Goal: Task Accomplishment & Management: Manage account settings

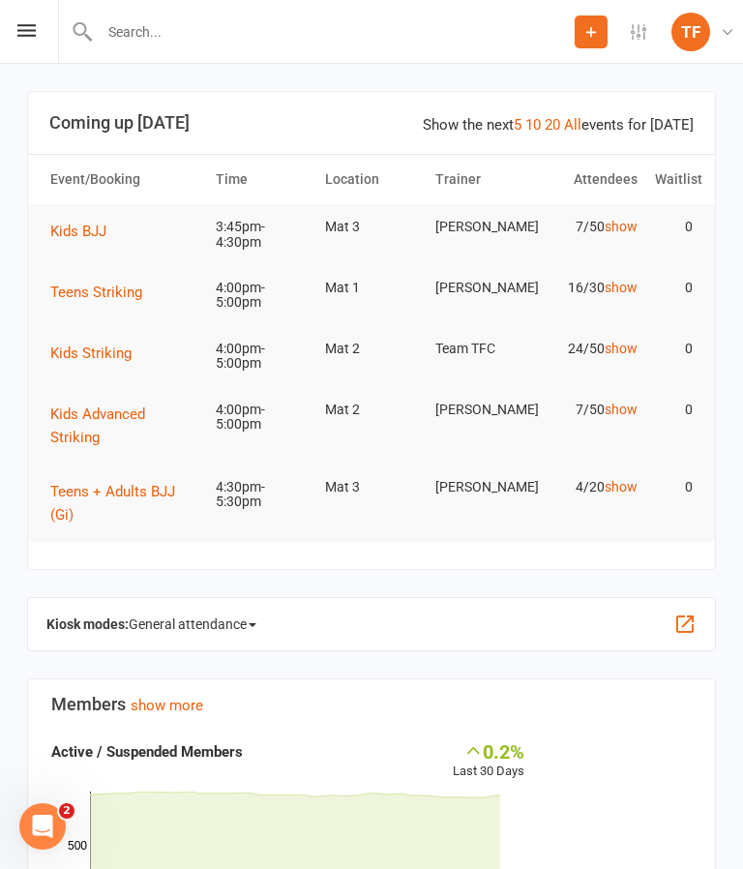
click at [34, 33] on icon at bounding box center [26, 30] width 18 height 13
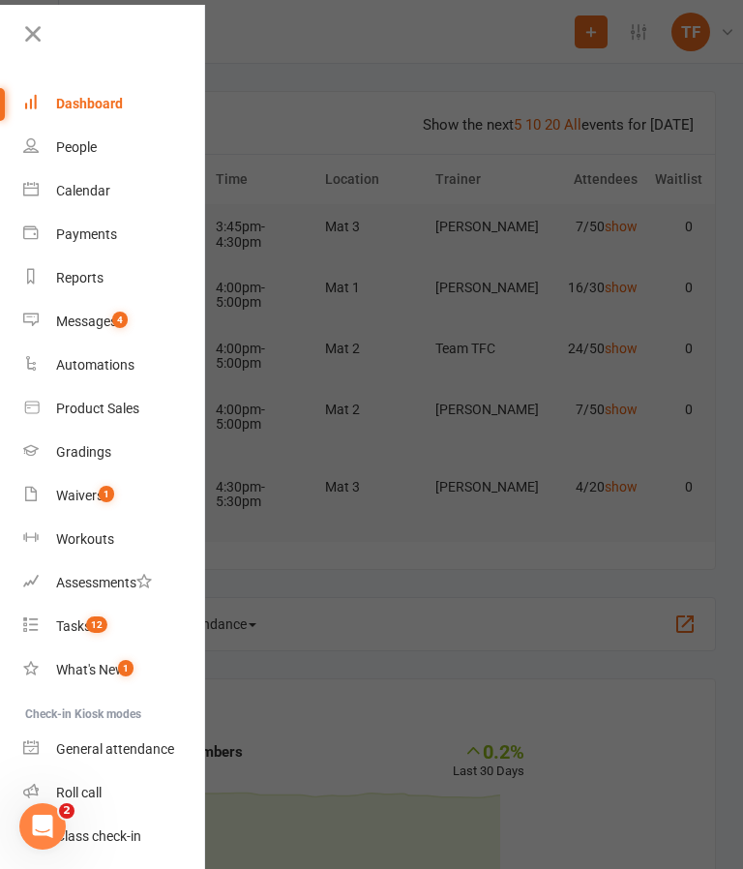
click at [79, 314] on div "Messages" at bounding box center [86, 321] width 61 height 15
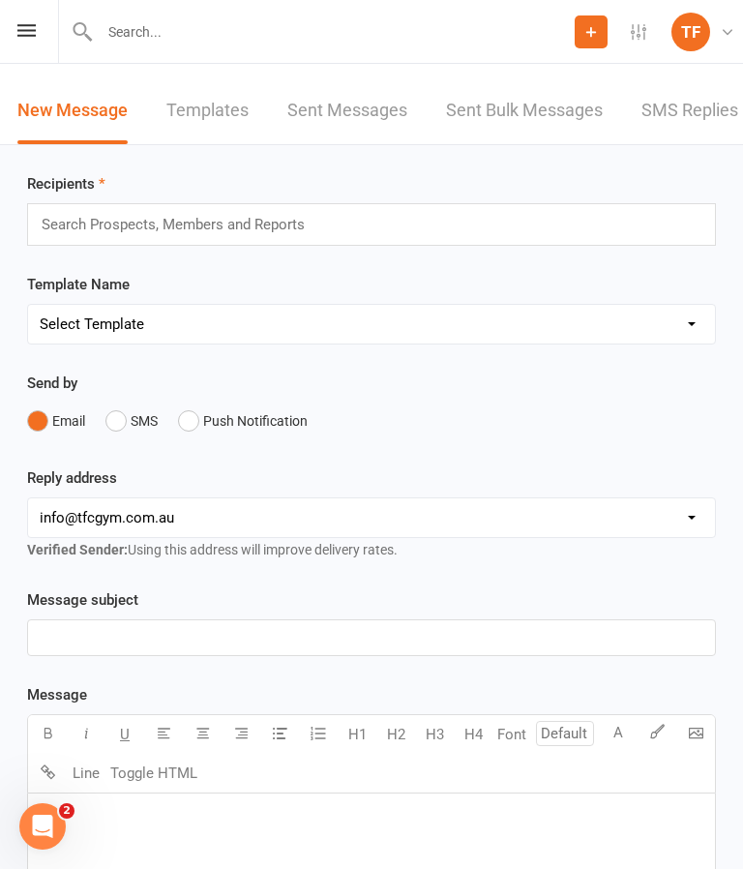
click at [122, 22] on input "text" at bounding box center [334, 31] width 481 height 27
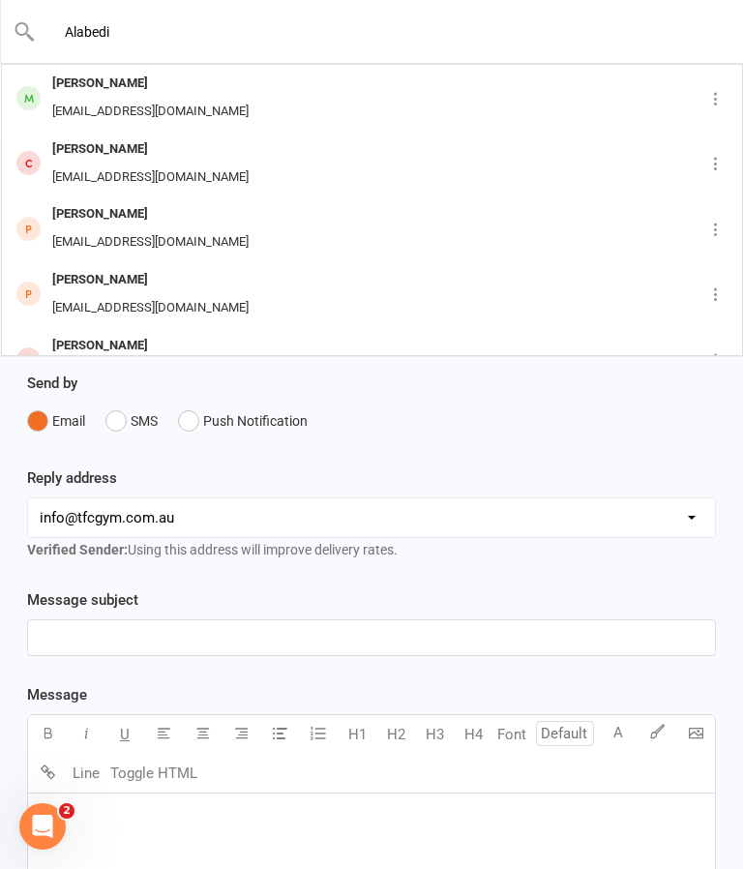
type input "Alabedi"
click at [101, 102] on div "[EMAIL_ADDRESS][DOMAIN_NAME]" at bounding box center [150, 112] width 208 height 28
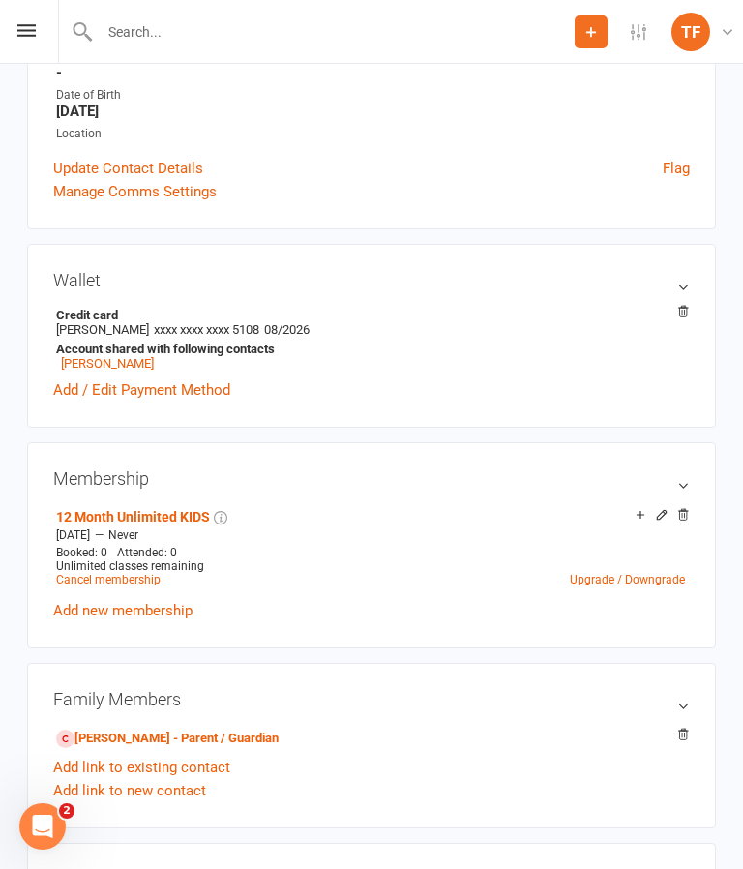
scroll to position [393, 0]
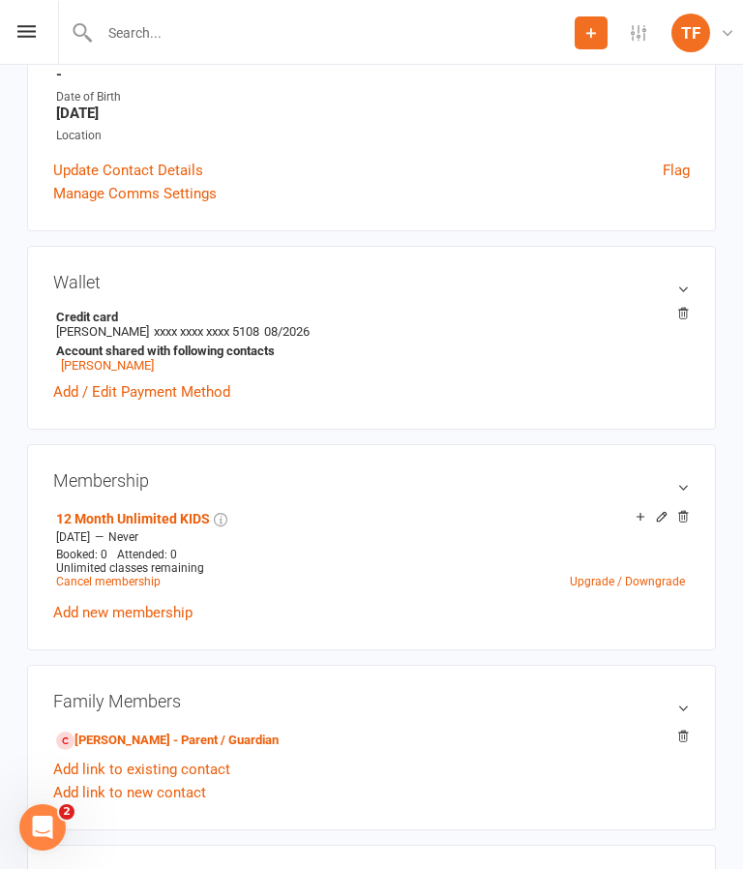
click at [109, 403] on link "Add / Edit Payment Method" at bounding box center [141, 390] width 177 height 23
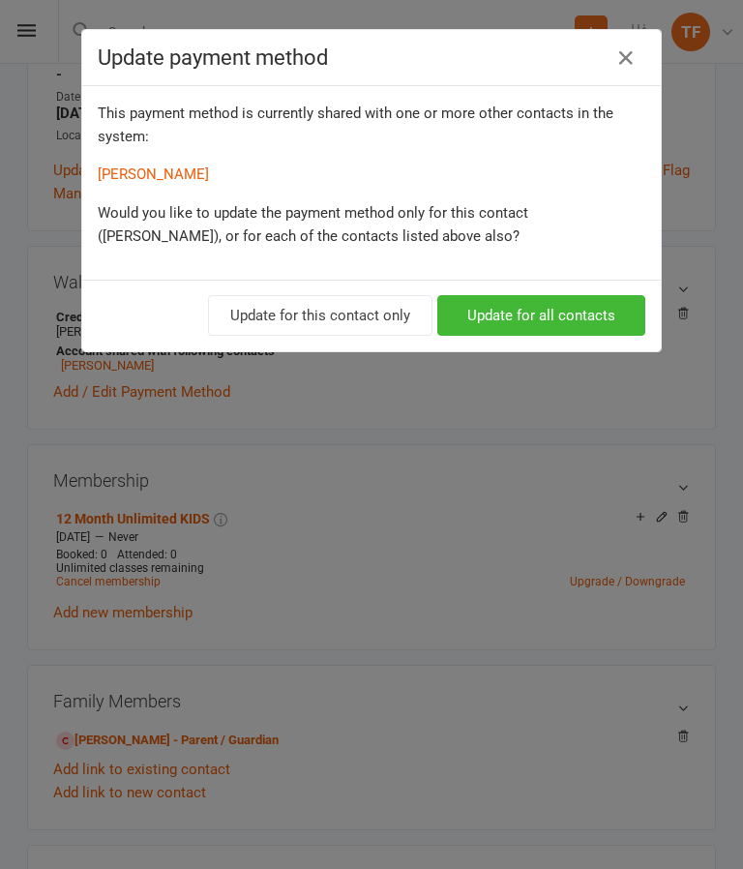
click at [587, 320] on button "Update for all contacts" at bounding box center [541, 315] width 208 height 41
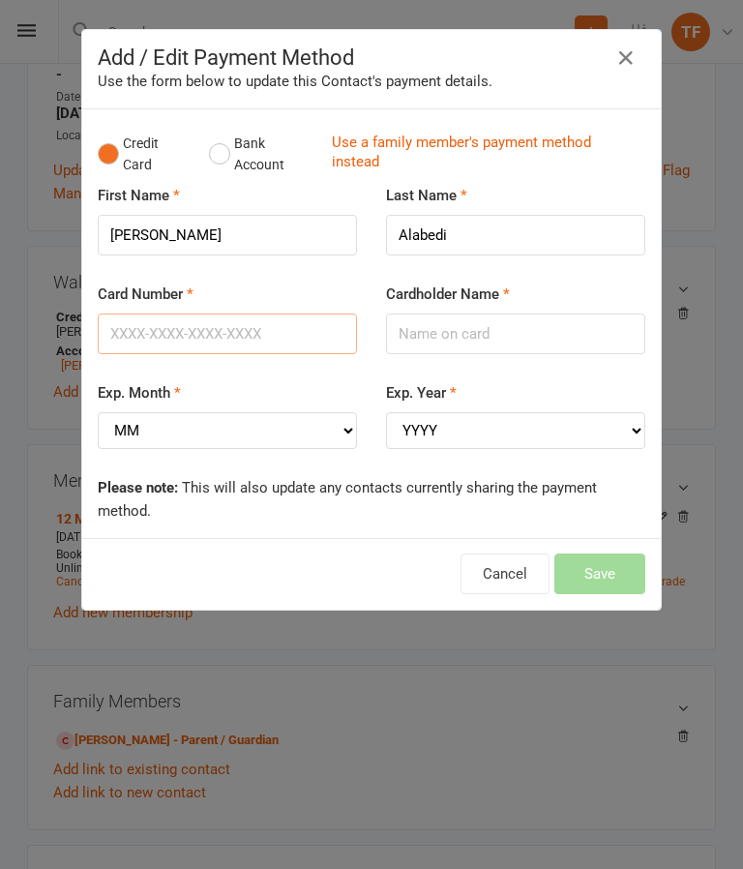
click at [166, 331] on input "Card Number" at bounding box center [227, 334] width 259 height 41
type input "[CREDIT_CARD_NUMBER]"
click at [479, 344] on input "Cardholder Name" at bounding box center [515, 334] width 259 height 41
type input "[PERSON_NAME]"
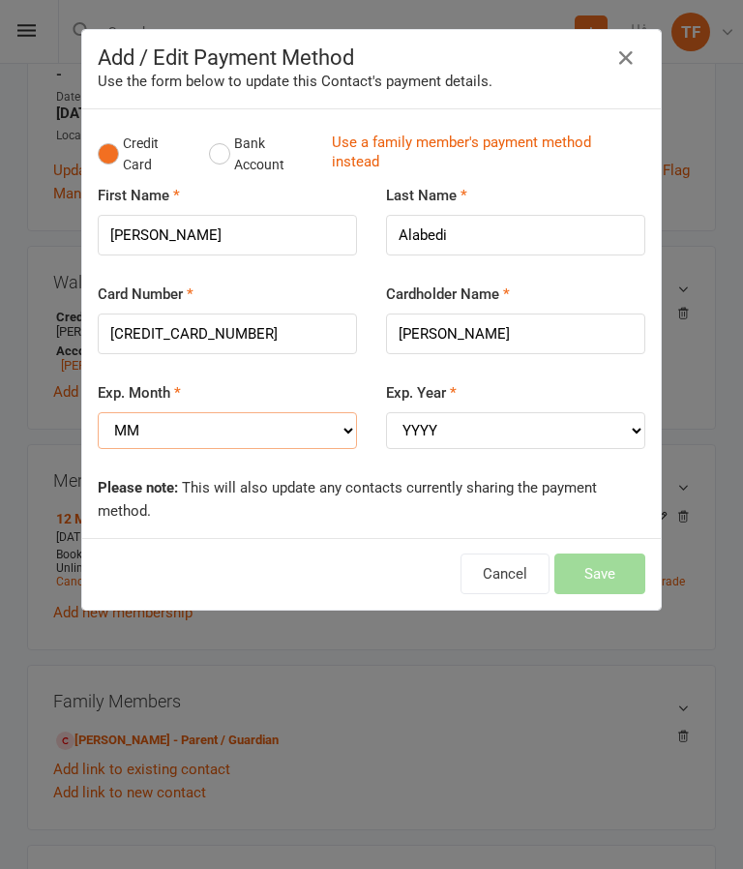
click at [294, 428] on select "MM 01 02 03 04 05 06 07 08 09 10 11 12" at bounding box center [227, 430] width 259 height 37
select select "03"
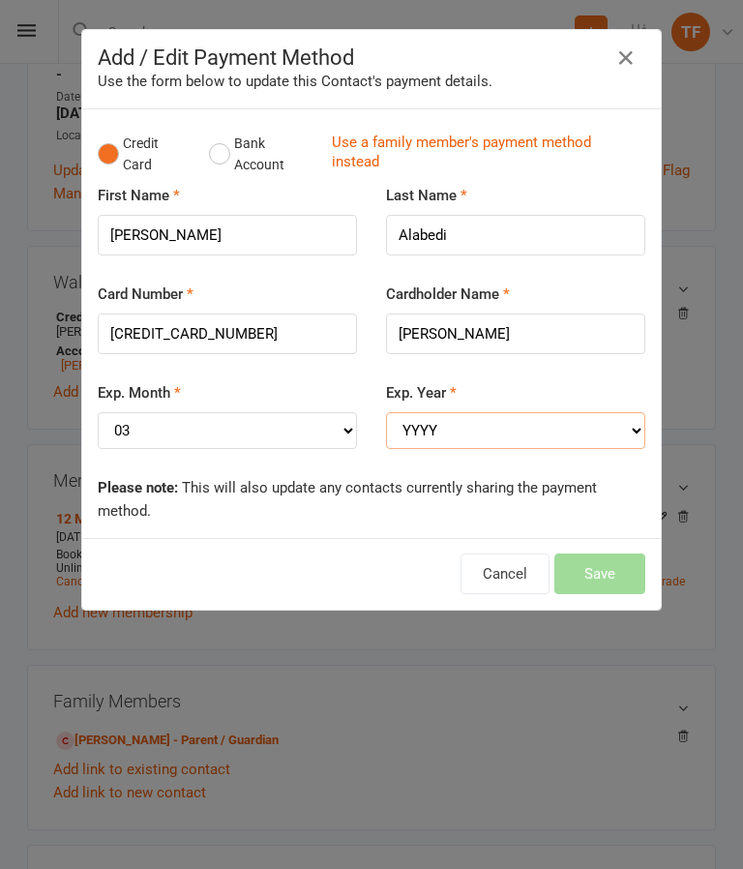
click at [538, 417] on select "YYYY 2025 2026 2027 2028 2029 2030 2031 2032 2033 2034" at bounding box center [515, 430] width 259 height 37
select select "2027"
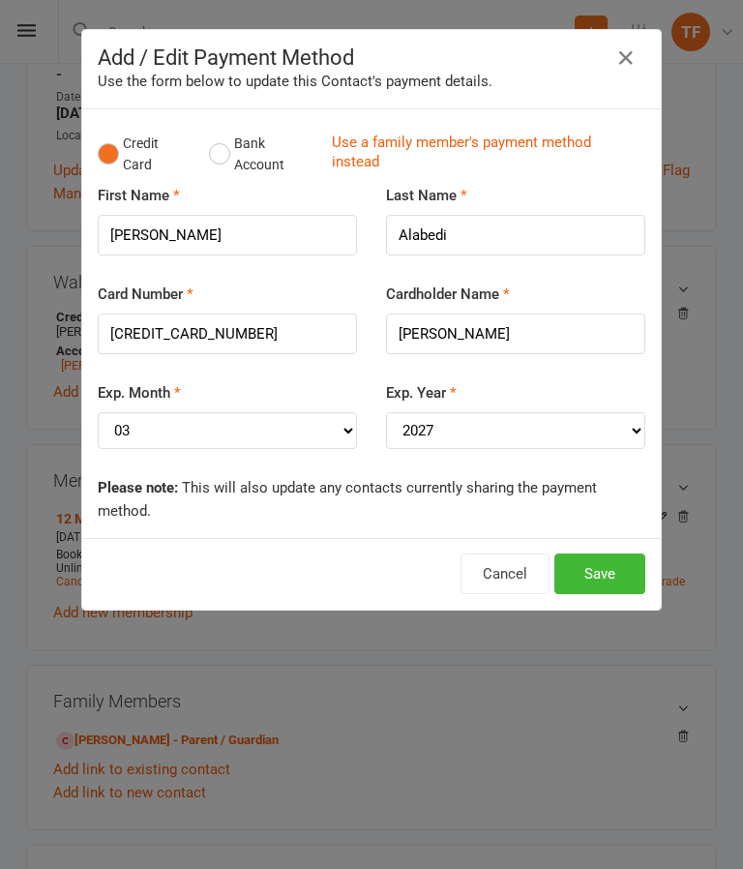
click at [590, 563] on button "Save" at bounding box center [599, 573] width 91 height 41
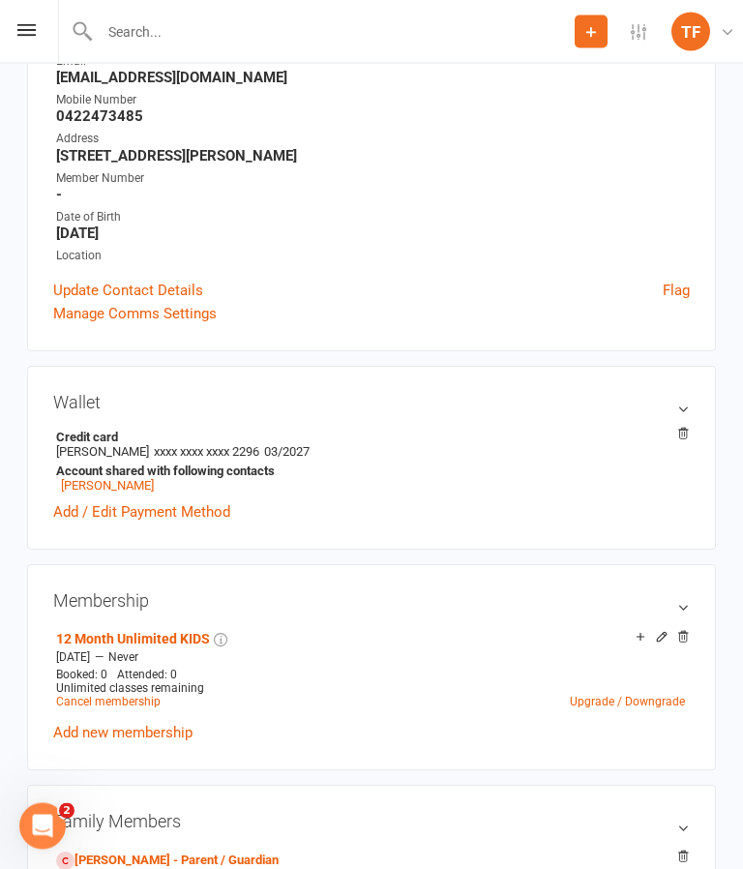
scroll to position [0, 0]
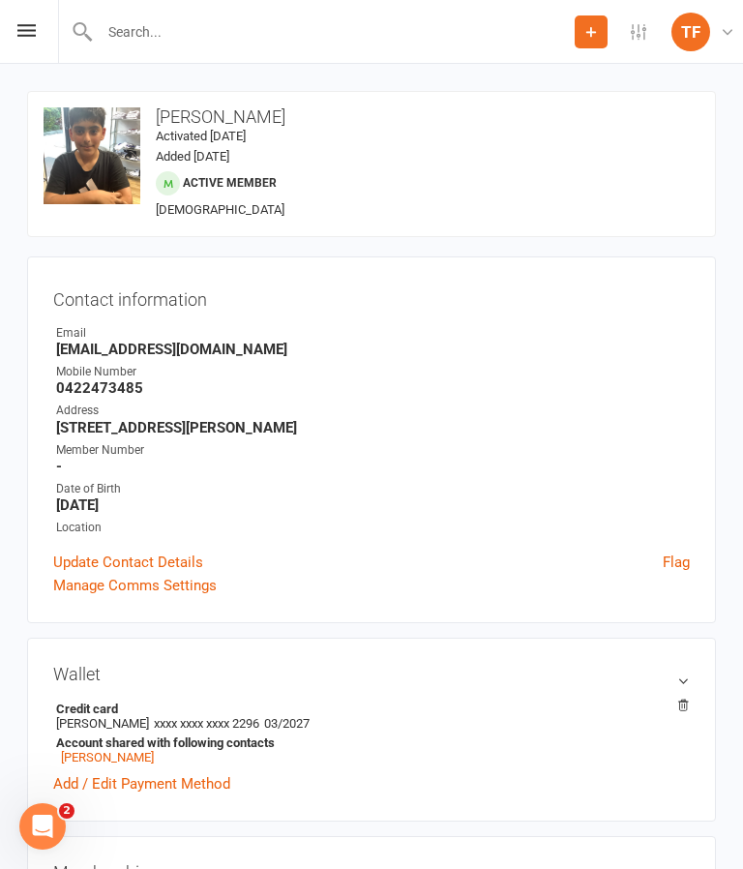
click at [243, 25] on input "text" at bounding box center [334, 31] width 481 height 27
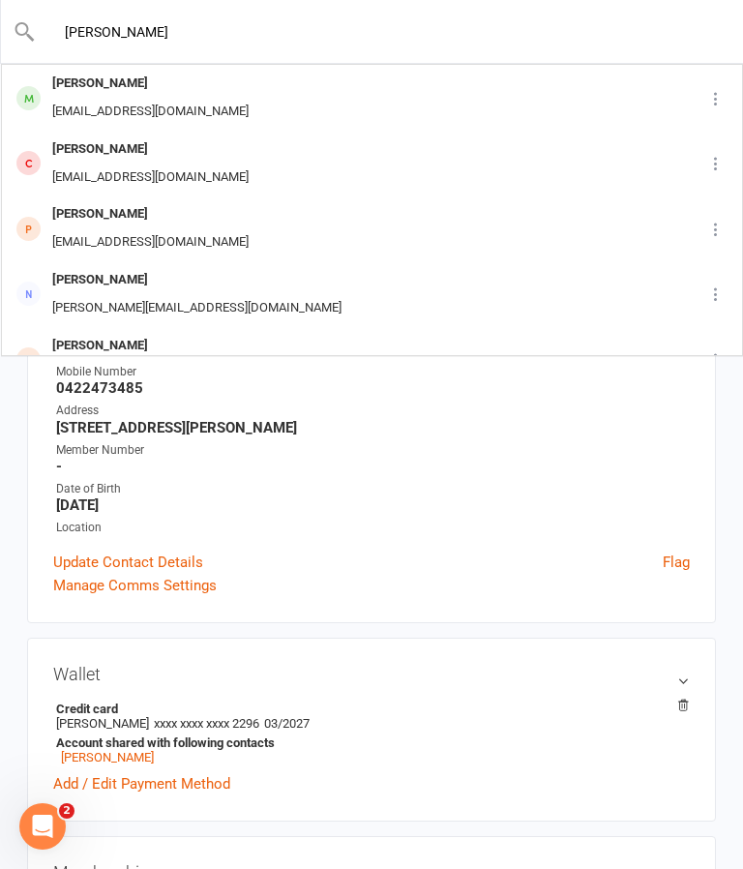
type input "[PERSON_NAME]"
click at [84, 109] on div "[EMAIL_ADDRESS][DOMAIN_NAME]" at bounding box center [150, 112] width 208 height 28
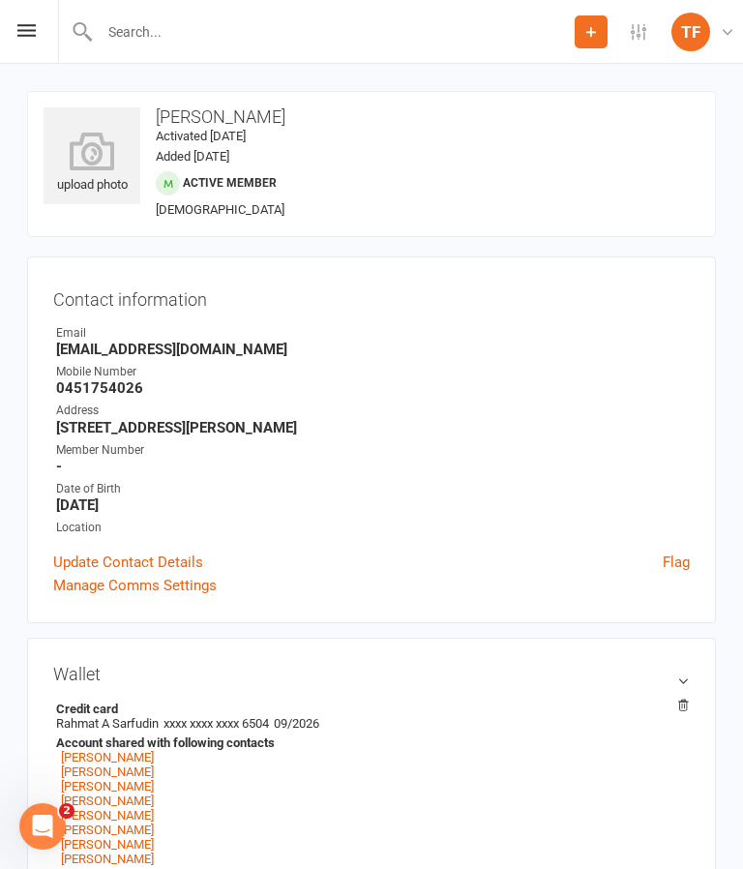
click at [88, 164] on icon at bounding box center [92, 151] width 97 height 39
